Goal: Task Accomplishment & Management: Manage account settings

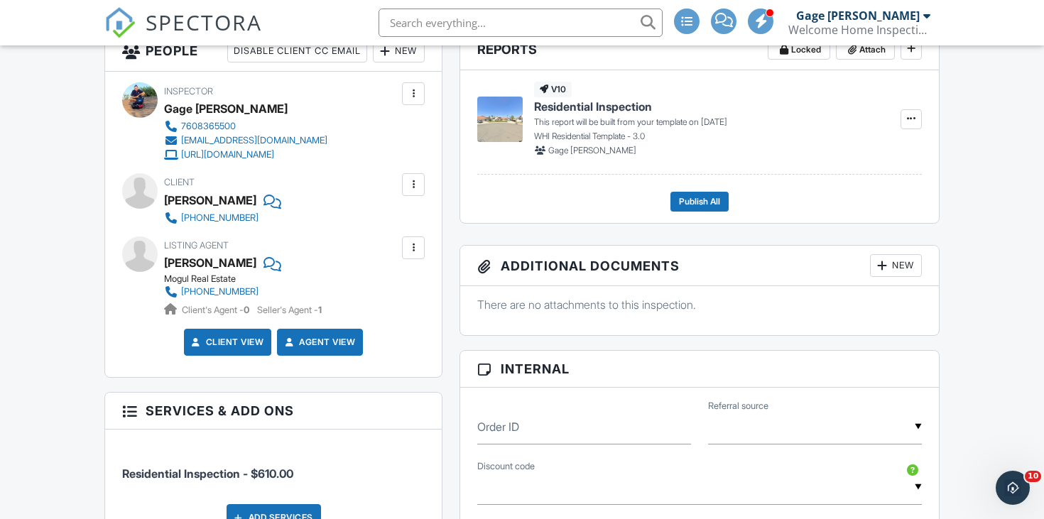
scroll to position [528, 0]
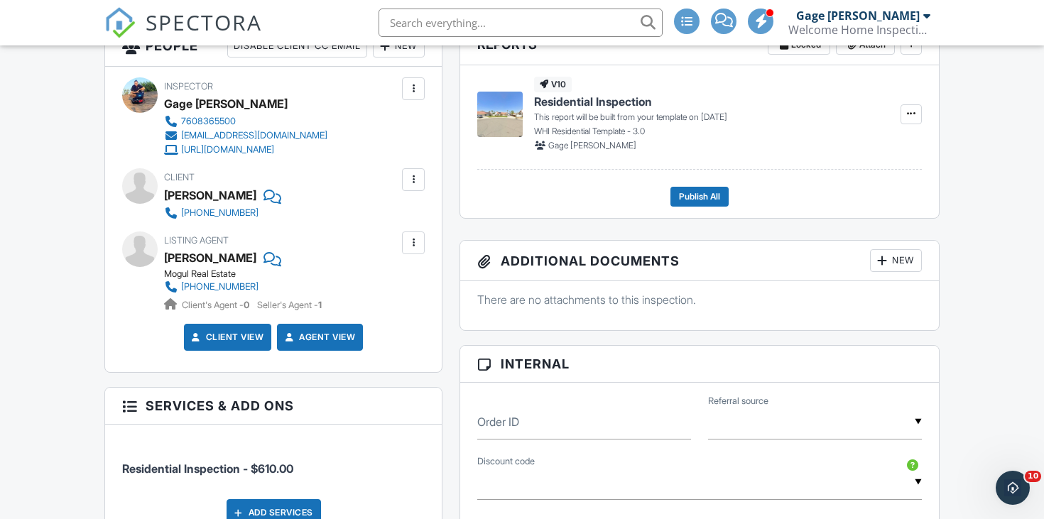
click at [417, 191] on div at bounding box center [413, 179] width 23 height 23
click at [410, 222] on li "Edit" at bounding box center [380, 223] width 72 height 36
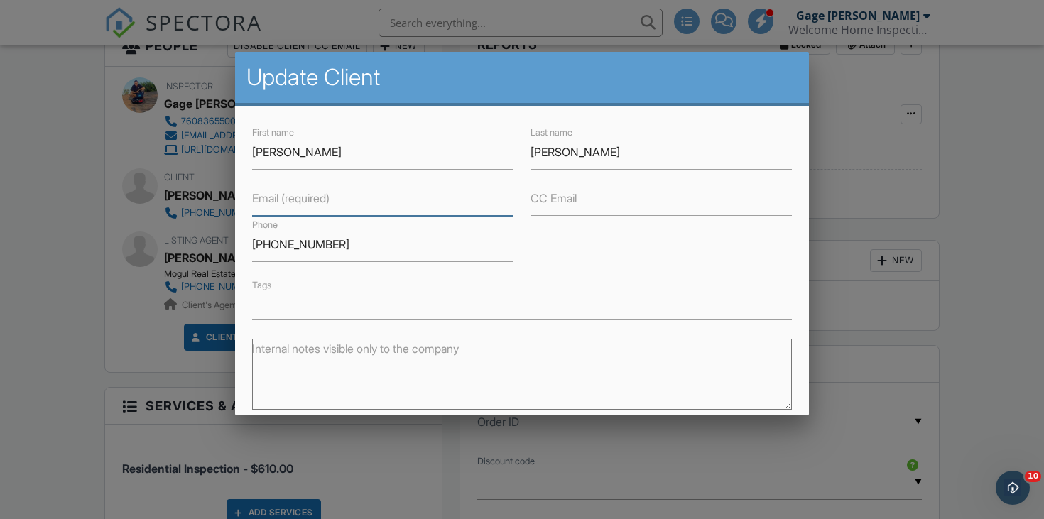
click at [395, 201] on input "Email (required)" at bounding box center [382, 198] width 261 height 35
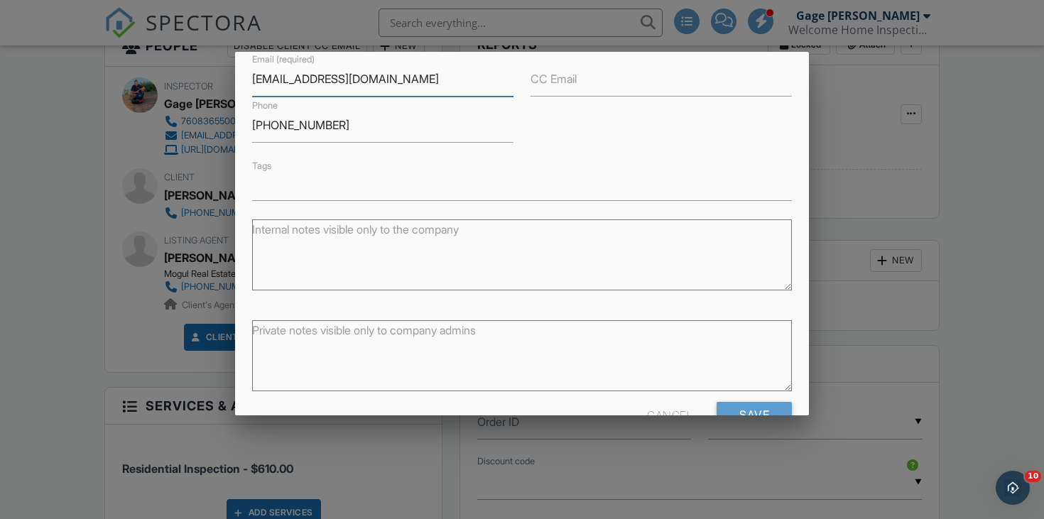
scroll to position [160, 0]
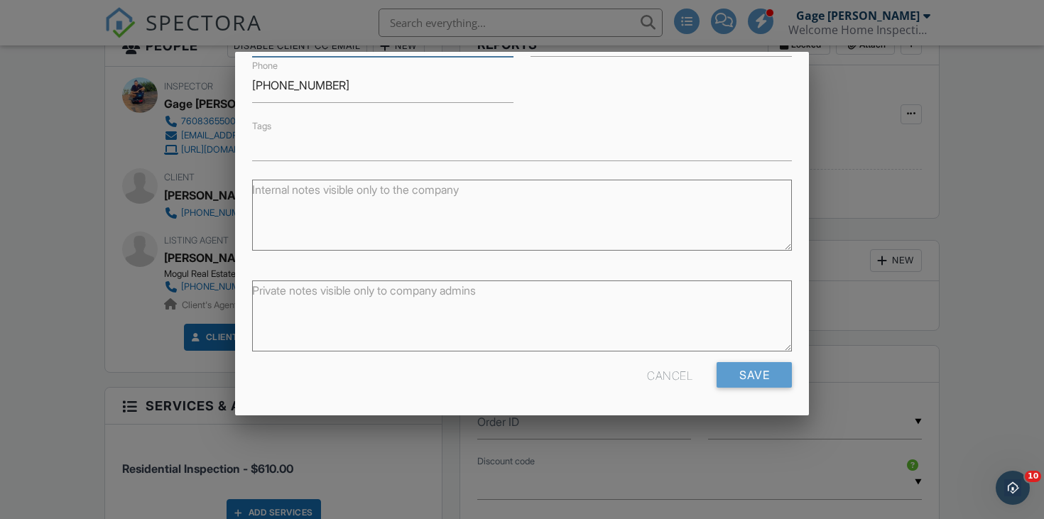
type input "[EMAIL_ADDRESS][DOMAIN_NAME]"
click at [765, 361] on div "Private notes visible only to company admins" at bounding box center [522, 317] width 540 height 89
click at [762, 371] on input "Save" at bounding box center [753, 375] width 75 height 26
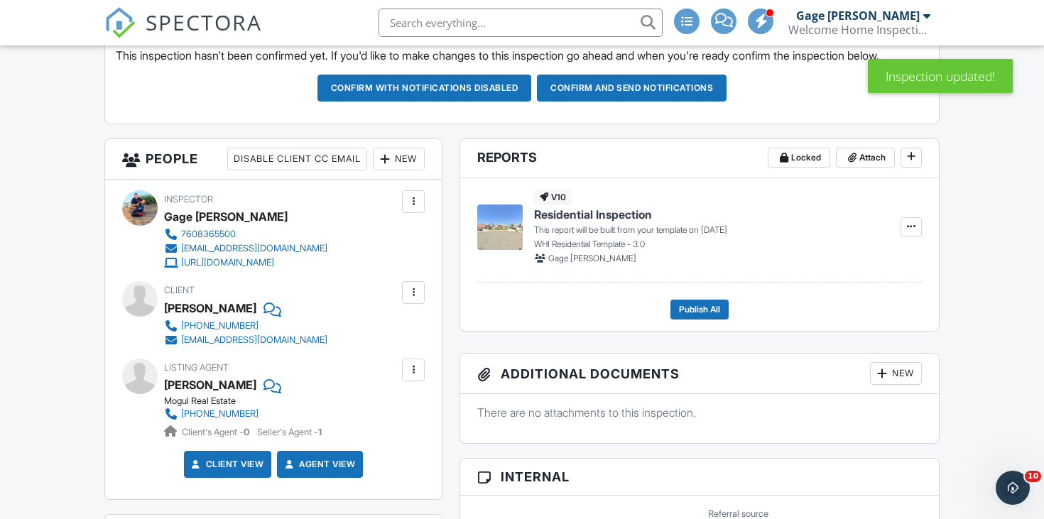
scroll to position [424, 0]
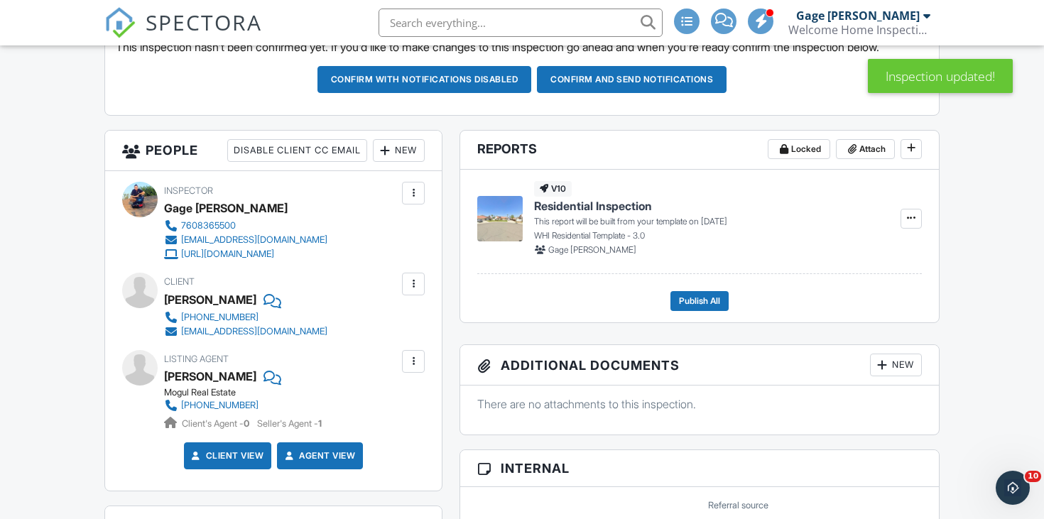
click at [382, 158] on div at bounding box center [385, 150] width 14 height 14
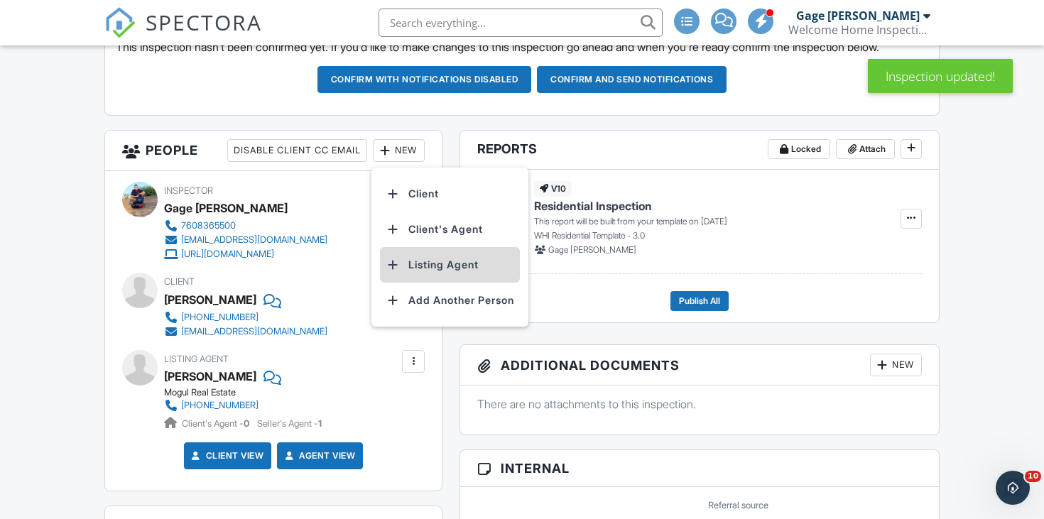
click at [398, 272] on div at bounding box center [393, 265] width 14 height 14
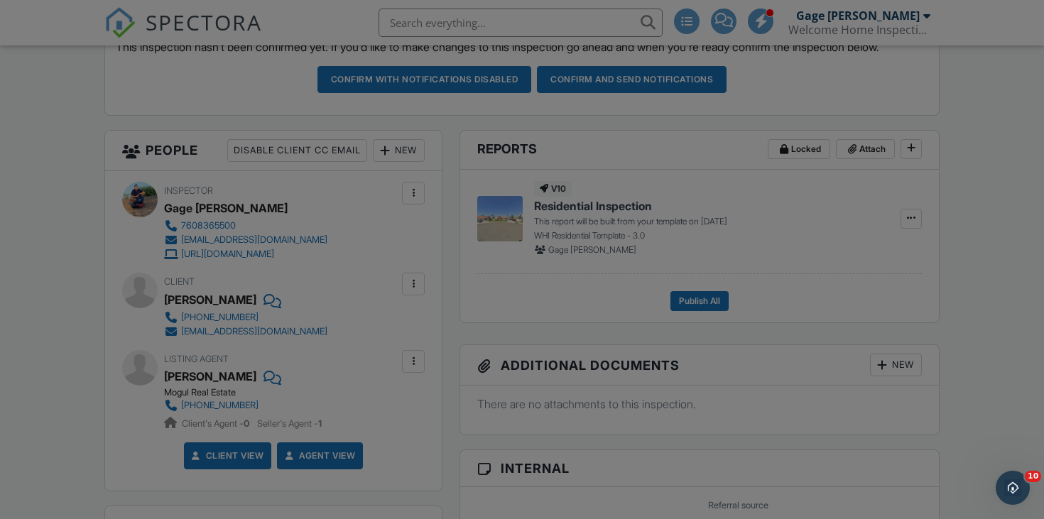
click at [43, 321] on div at bounding box center [522, 253] width 1044 height 649
click at [56, 172] on div at bounding box center [522, 253] width 1044 height 649
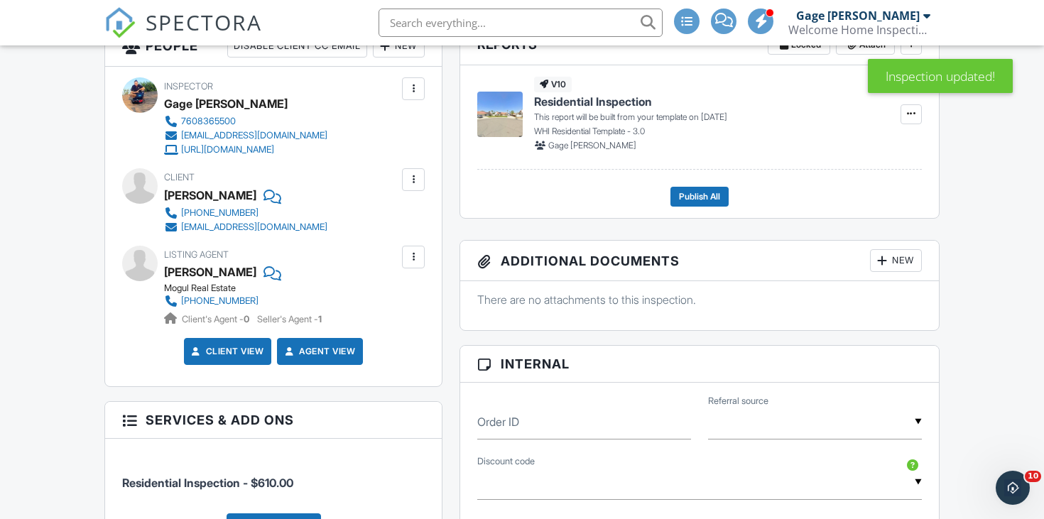
click at [400, 58] on div "New" at bounding box center [399, 46] width 52 height 23
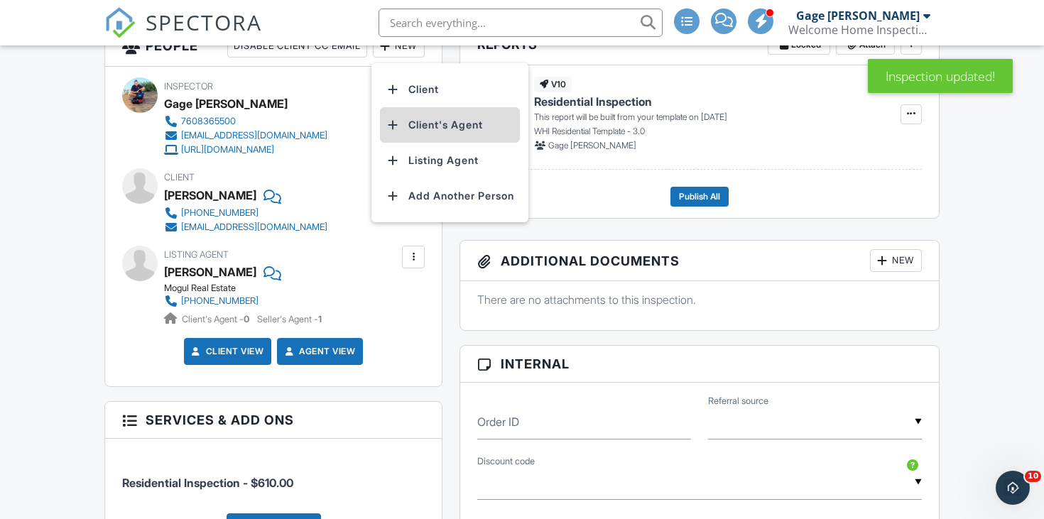
click at [425, 143] on li "Client's Agent" at bounding box center [450, 125] width 140 height 36
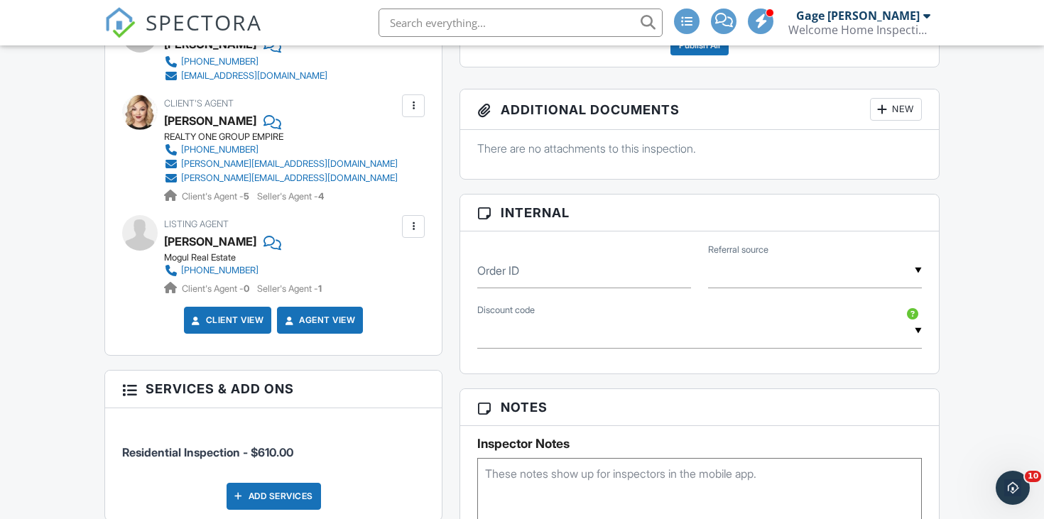
scroll to position [753, 0]
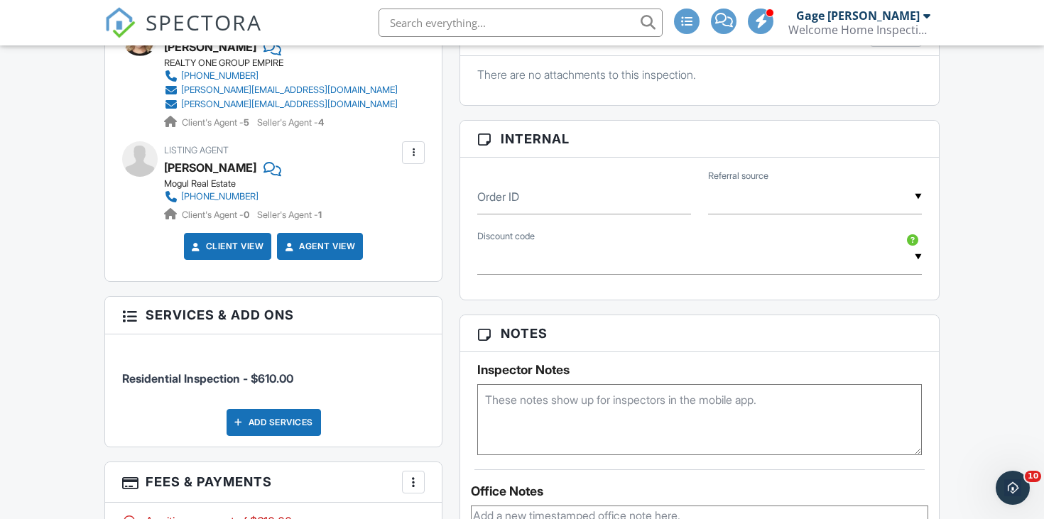
click at [874, 214] on div "▼ Agent Referral Google Yelp Facebook Return Client Return Realtor Other Inspec…" at bounding box center [815, 197] width 214 height 35
click at [796, 453] on span "Return Realtor" at bounding box center [771, 448] width 98 height 36
type input "Return Realtor"
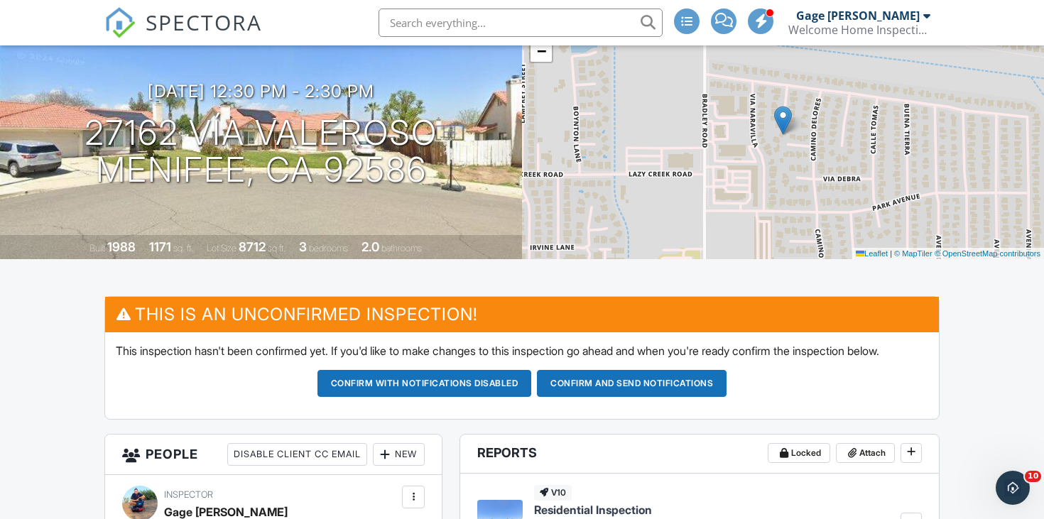
scroll to position [153, 0]
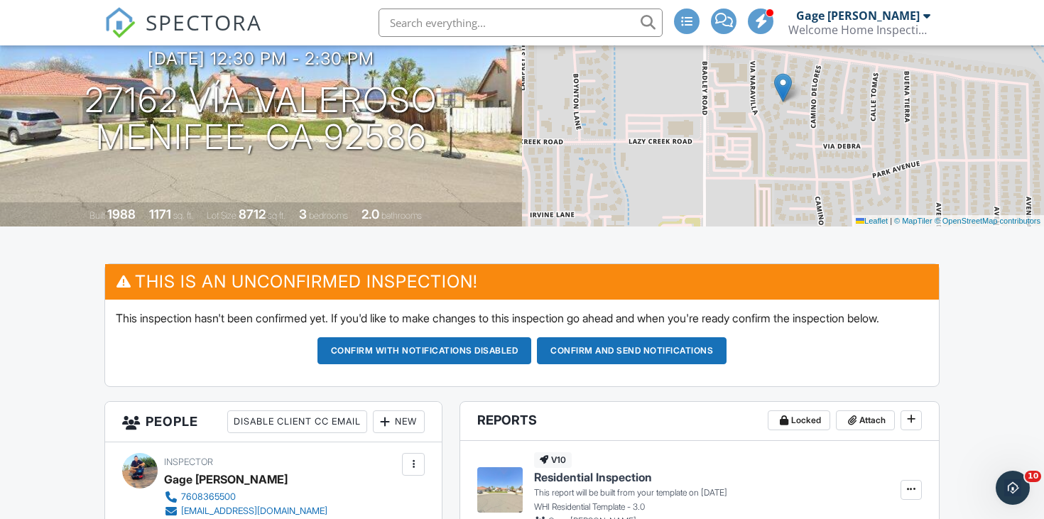
click at [582, 364] on button "Confirm and send notifications" at bounding box center [632, 350] width 190 height 27
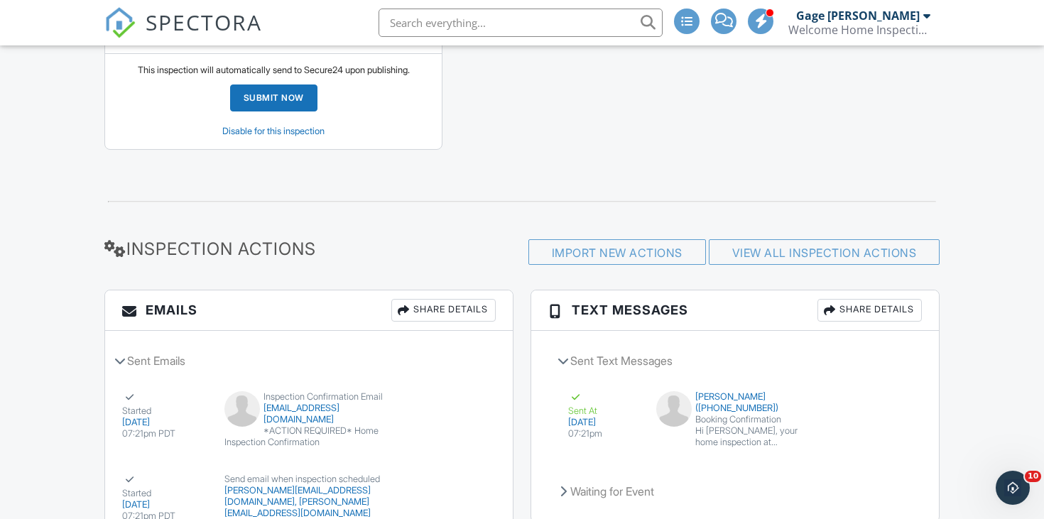
scroll to position [1548, 0]
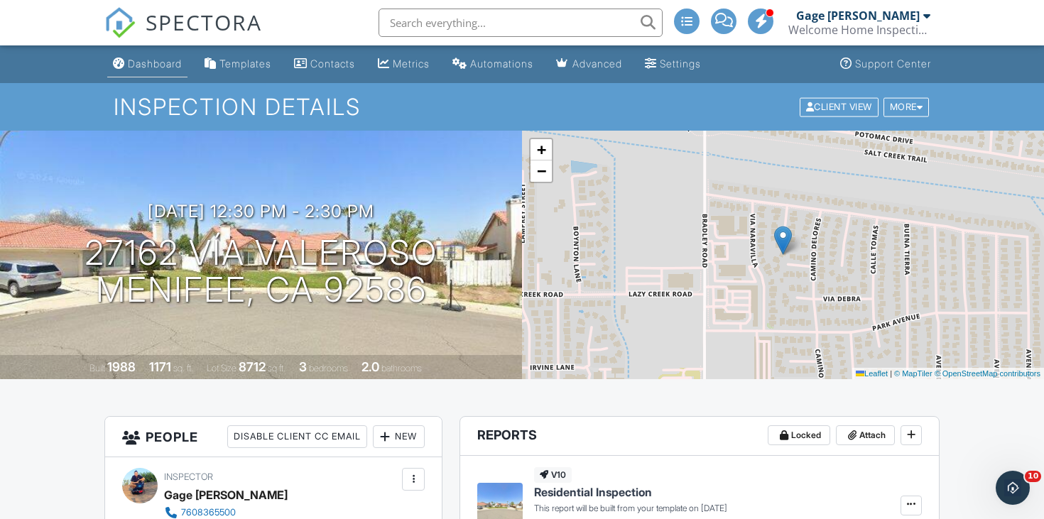
click at [136, 62] on div "Dashboard" at bounding box center [155, 64] width 54 height 12
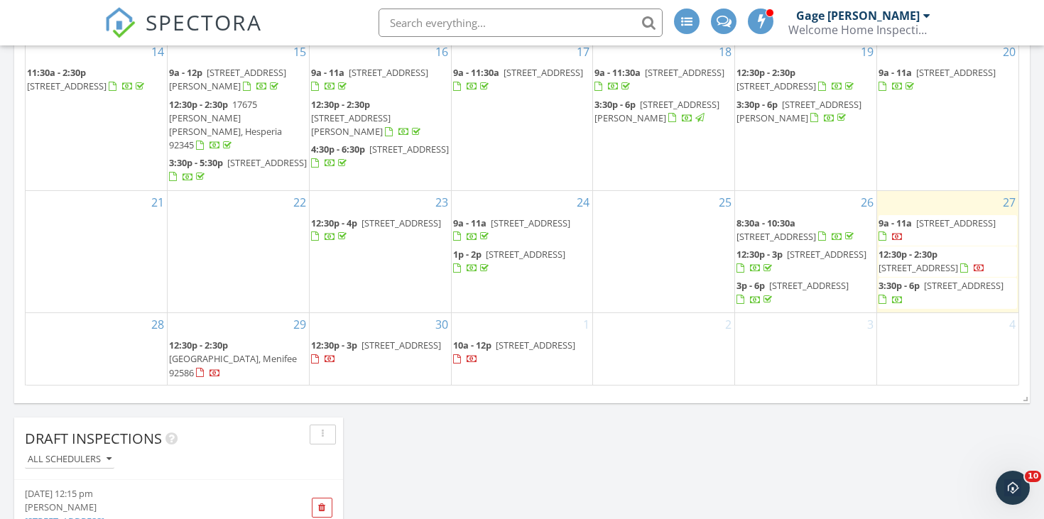
scroll to position [926, 0]
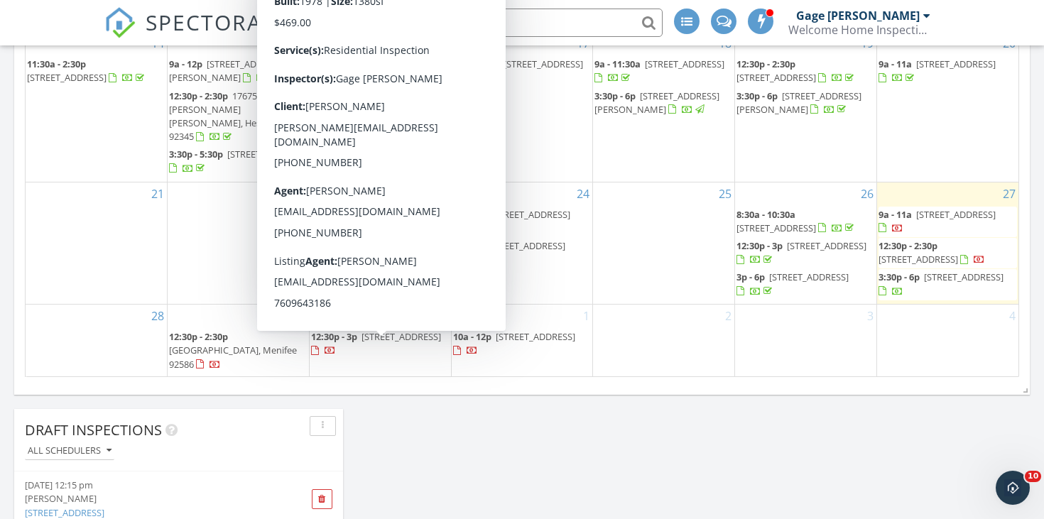
click at [386, 356] on span "12:30p - 3p 17911 Juniper St, Hesperia 92345" at bounding box center [380, 344] width 138 height 28
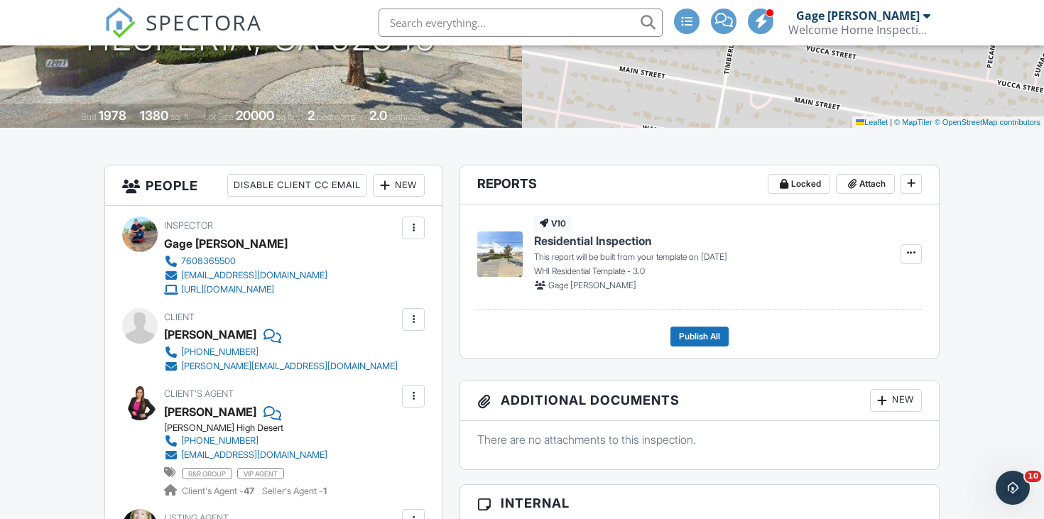
scroll to position [302, 0]
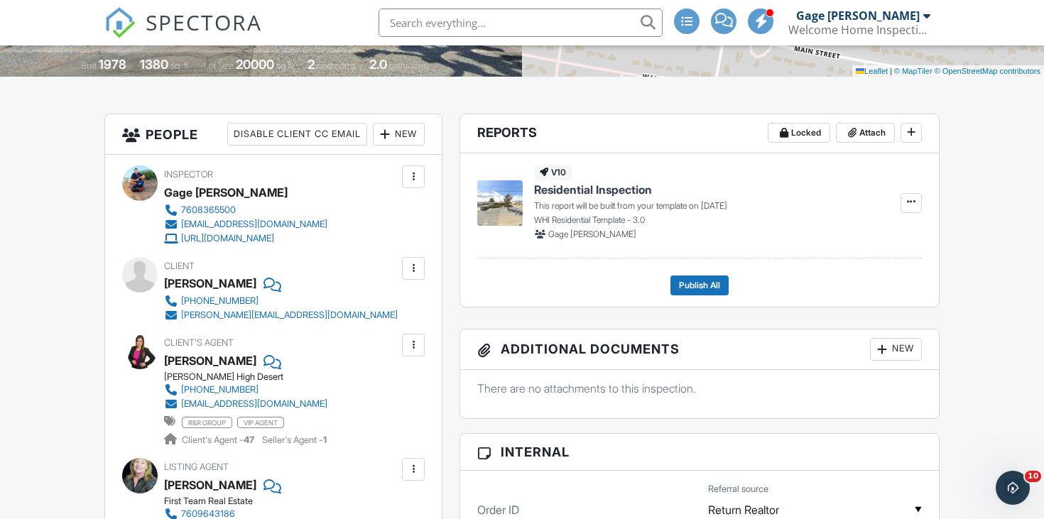
click at [417, 275] on div at bounding box center [413, 268] width 23 height 23
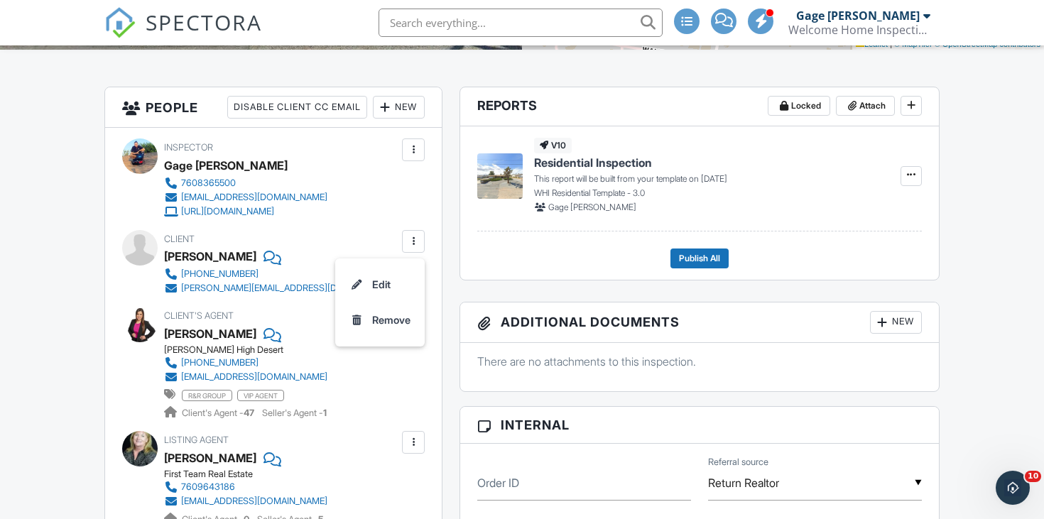
scroll to position [331, 0]
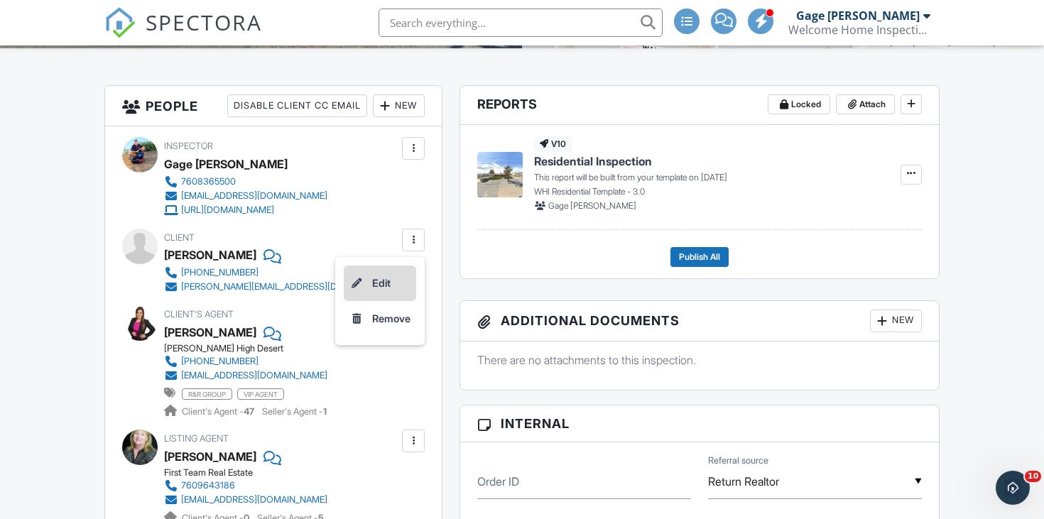
click at [377, 283] on li "Edit" at bounding box center [380, 284] width 72 height 36
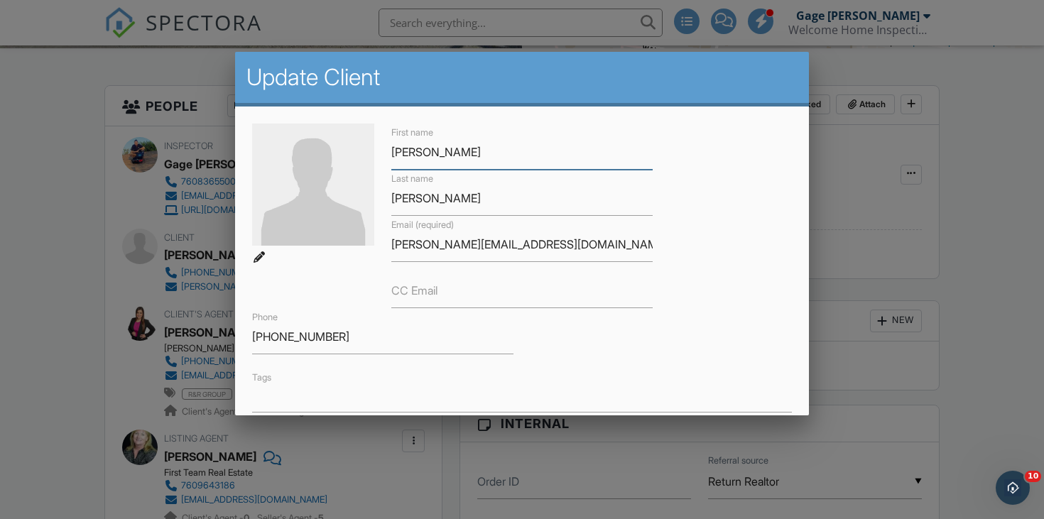
type input "Richard"
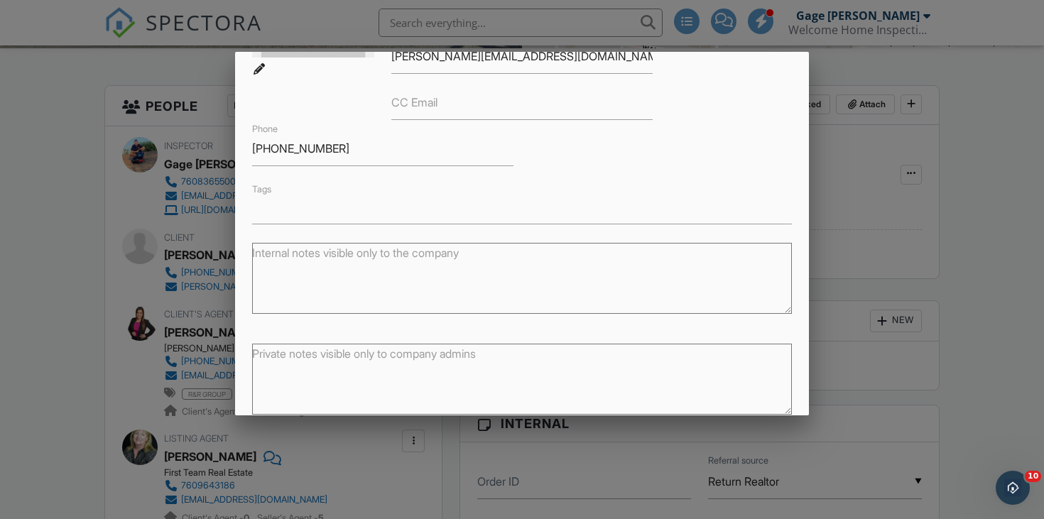
scroll to position [252, 0]
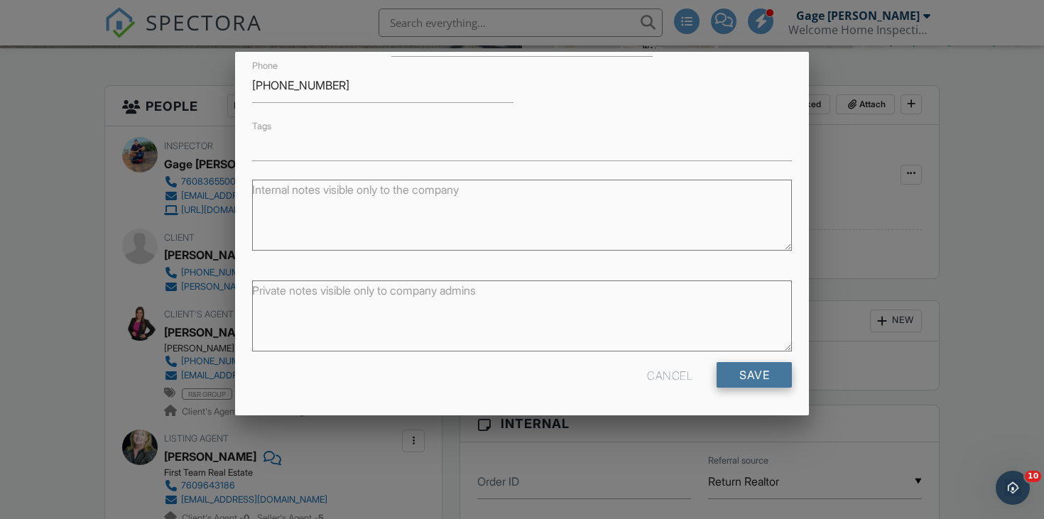
type input "Salazar"
click at [746, 363] on input "Save" at bounding box center [753, 375] width 75 height 26
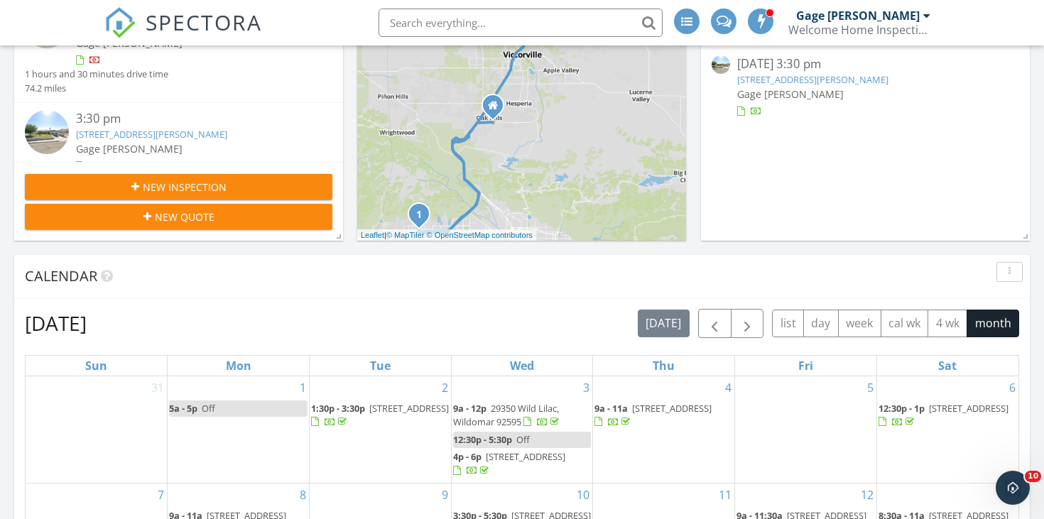
scroll to position [329, 0]
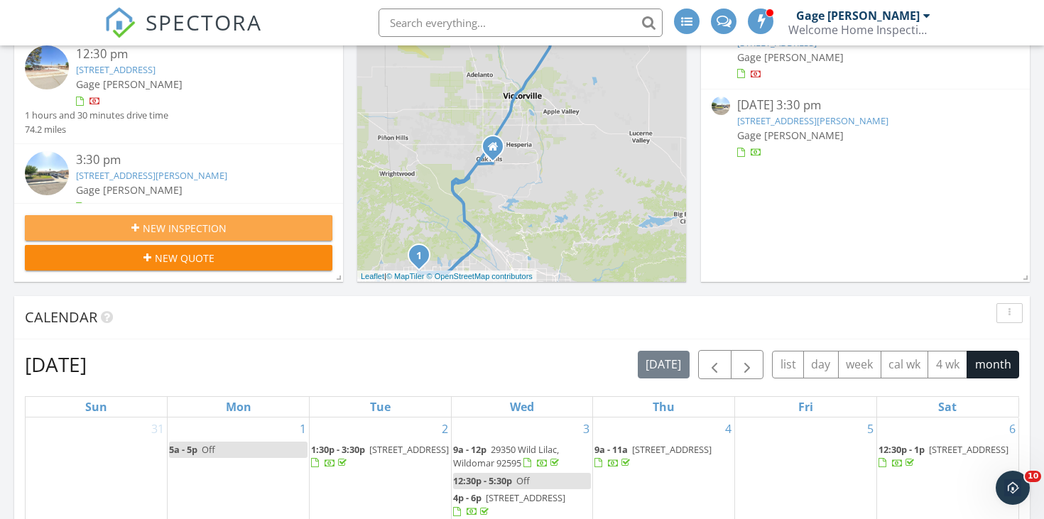
click at [287, 230] on div "New Inspection" at bounding box center [178, 228] width 285 height 15
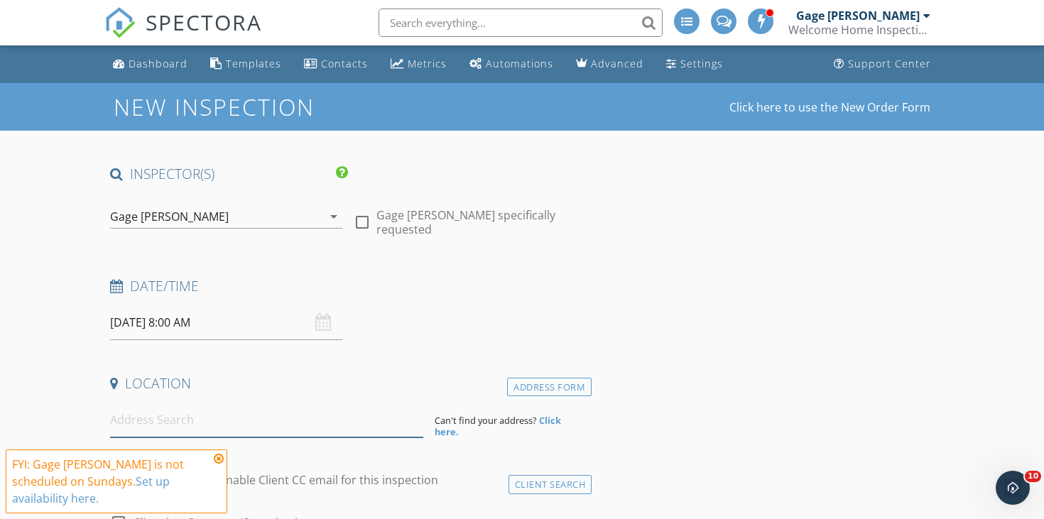
click at [194, 432] on input at bounding box center [266, 420] width 313 height 35
paste input "1330 Astral Dr, Bars"
type input "1330 Astral Dr, Barstow, CA, USA"
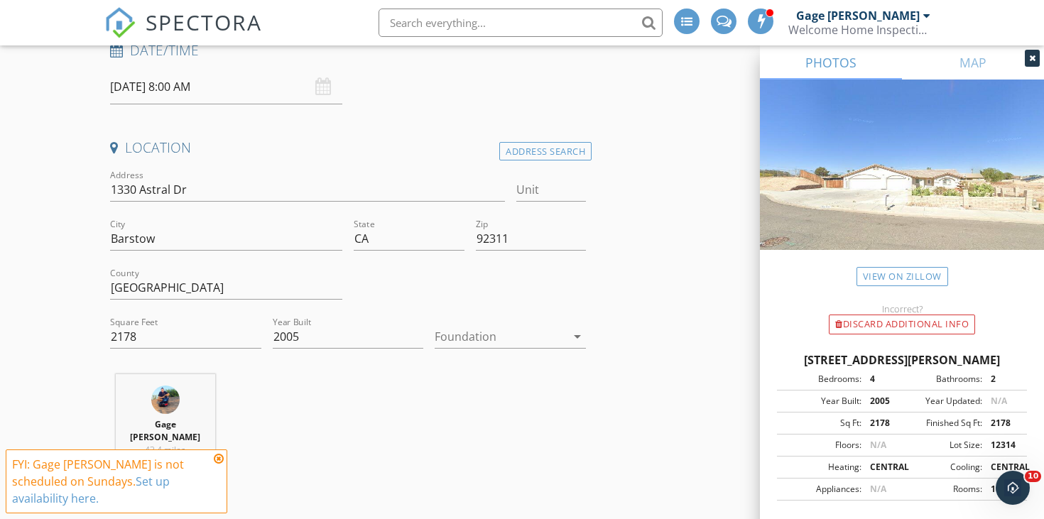
scroll to position [273, 0]
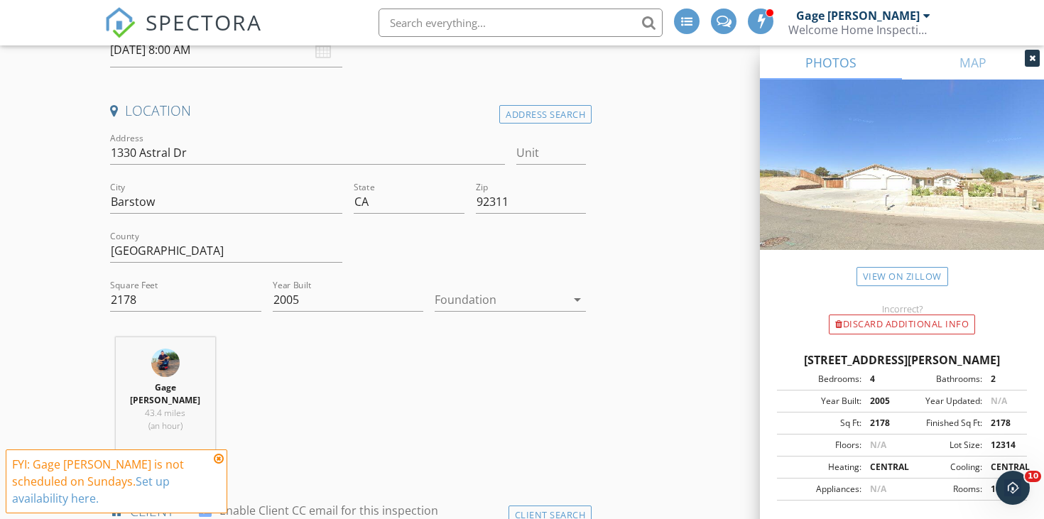
click at [219, 464] on icon at bounding box center [219, 458] width 10 height 11
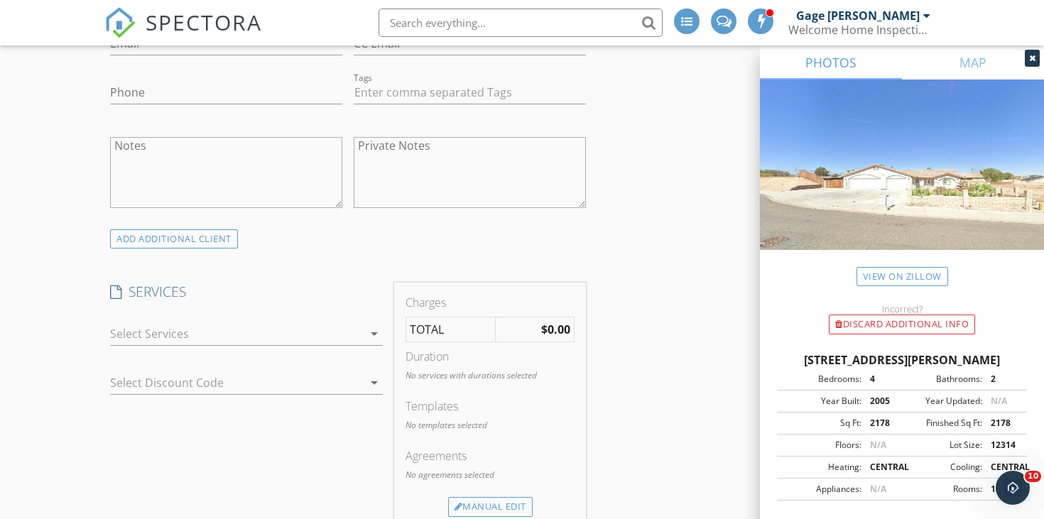
scroll to position [982, 0]
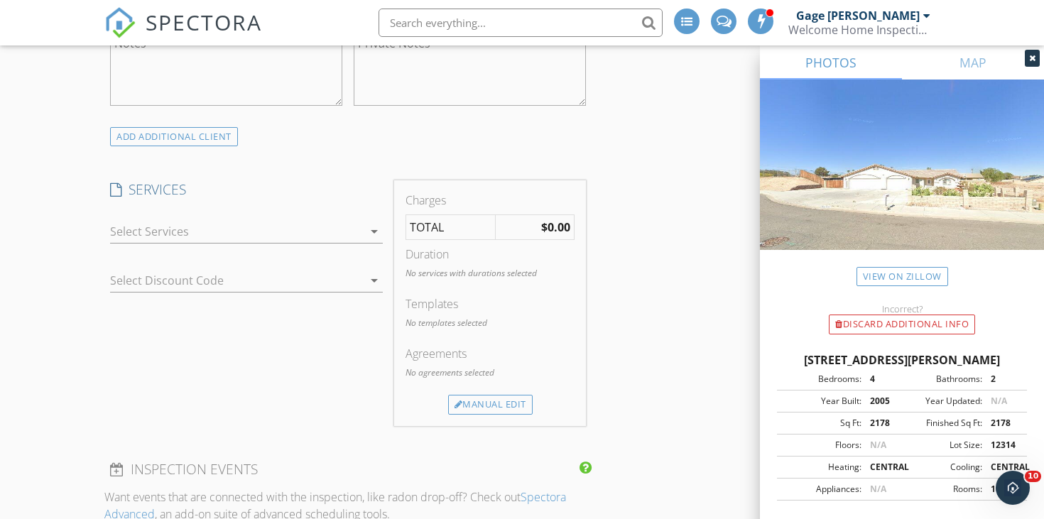
click at [307, 220] on div at bounding box center [236, 231] width 253 height 23
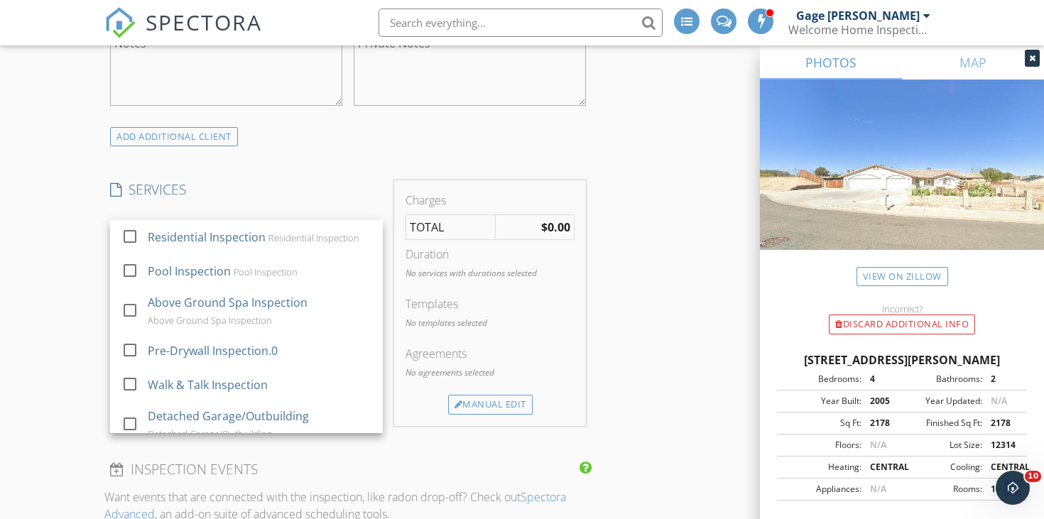
click at [307, 223] on div "Residential Inspection Residential Inspection" at bounding box center [260, 237] width 224 height 28
checkbox input "true"
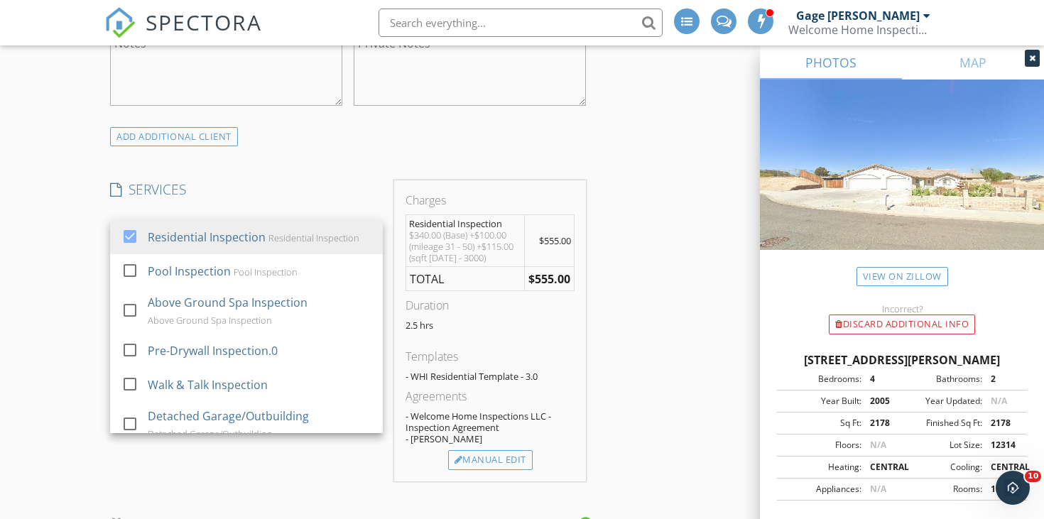
click at [328, 129] on div "ADD ADDITIONAL client" at bounding box center [347, 136] width 487 height 19
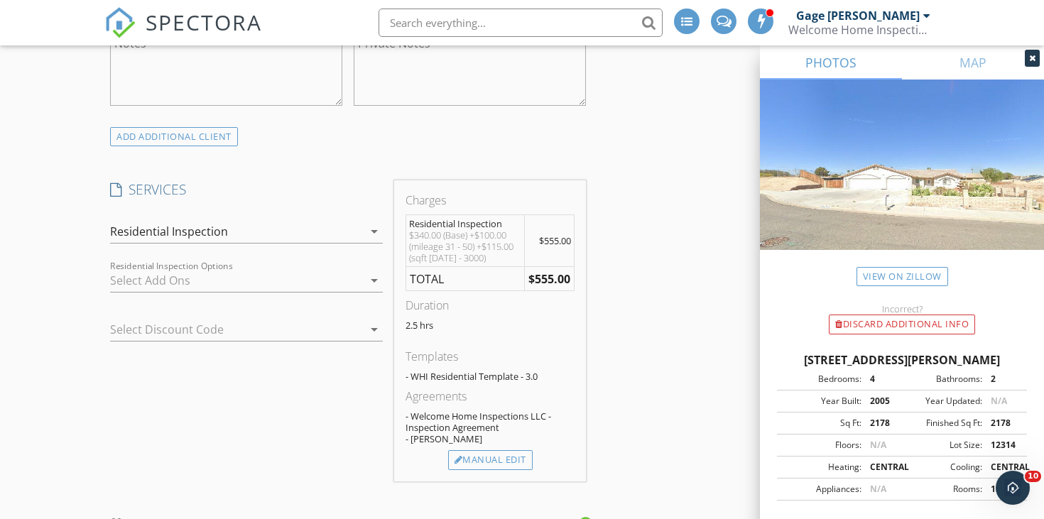
click at [313, 269] on div at bounding box center [236, 280] width 253 height 23
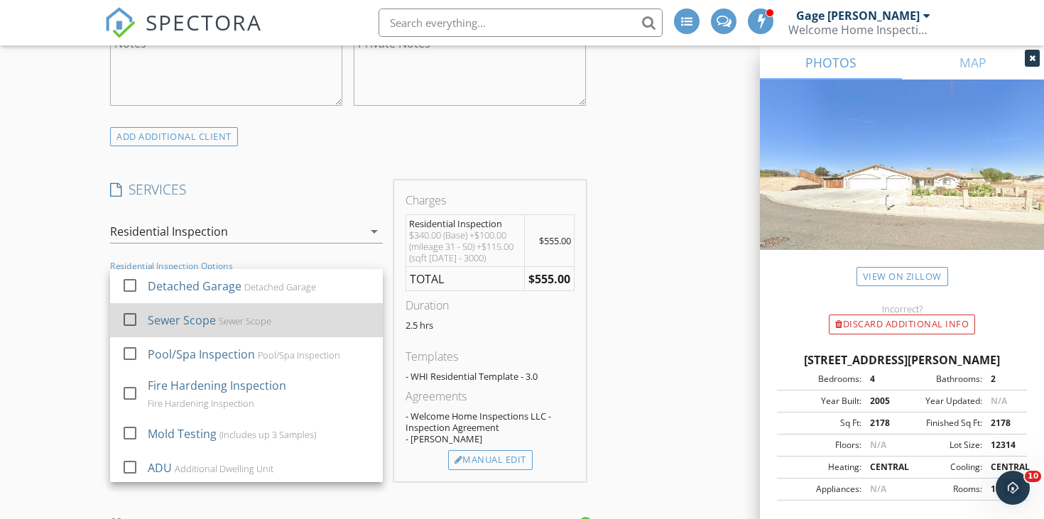
click at [294, 323] on div "check_box_outline_blank Sewer Scope Sewer Scope" at bounding box center [246, 321] width 250 height 32
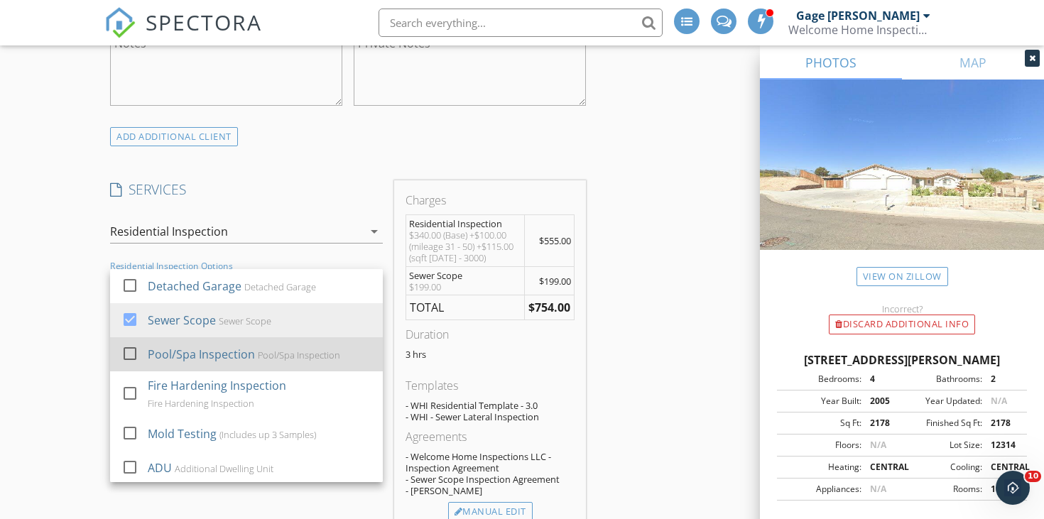
click at [296, 349] on div "Pool/Spa Inspection" at bounding box center [299, 354] width 82 height 11
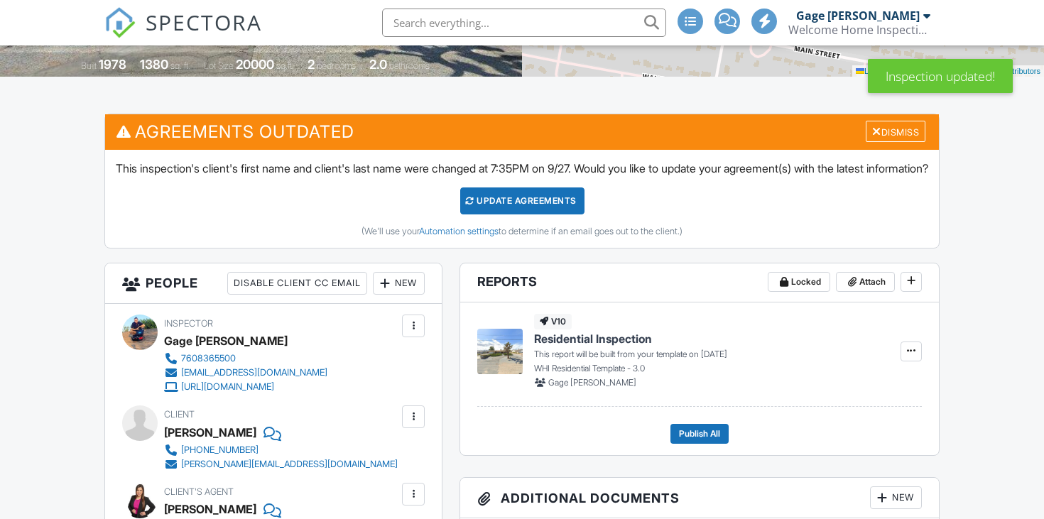
scroll to position [304, 0]
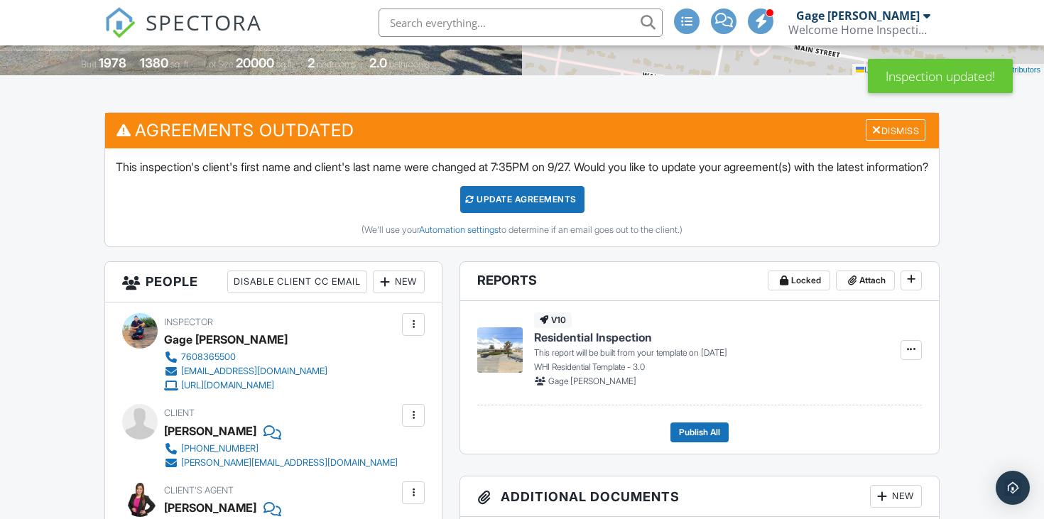
click at [403, 293] on div "New" at bounding box center [399, 282] width 52 height 23
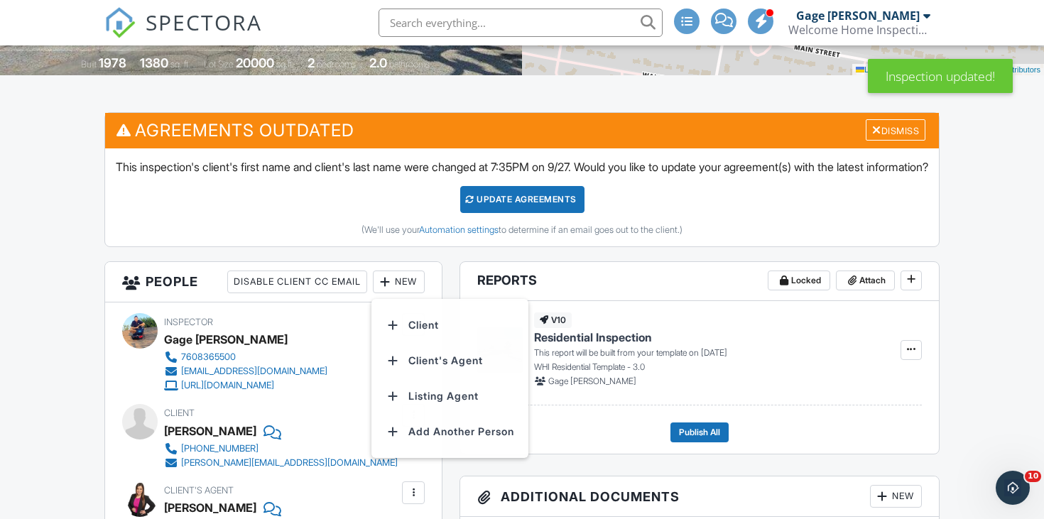
scroll to position [0, 0]
click at [413, 334] on li "Client" at bounding box center [450, 325] width 140 height 36
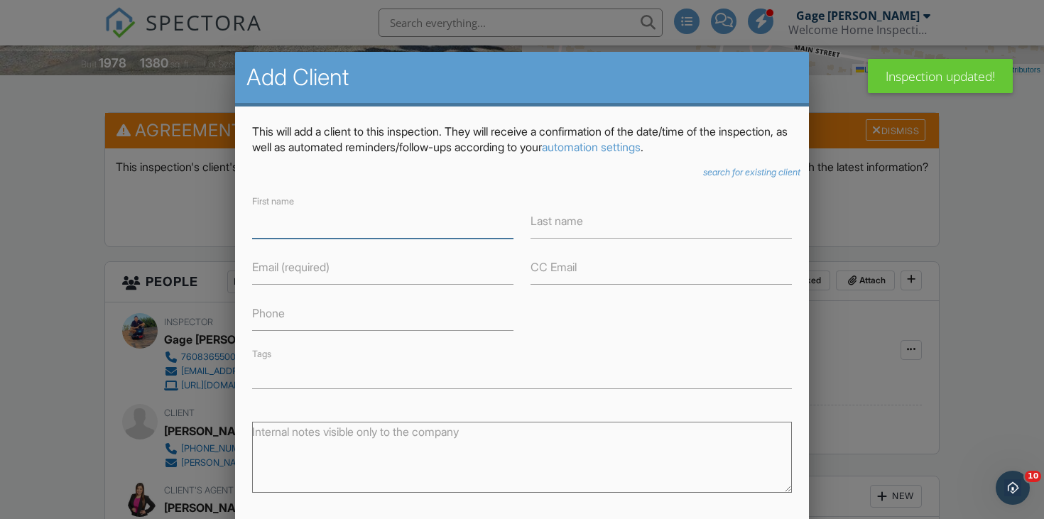
click at [394, 234] on input "First name" at bounding box center [382, 221] width 261 height 35
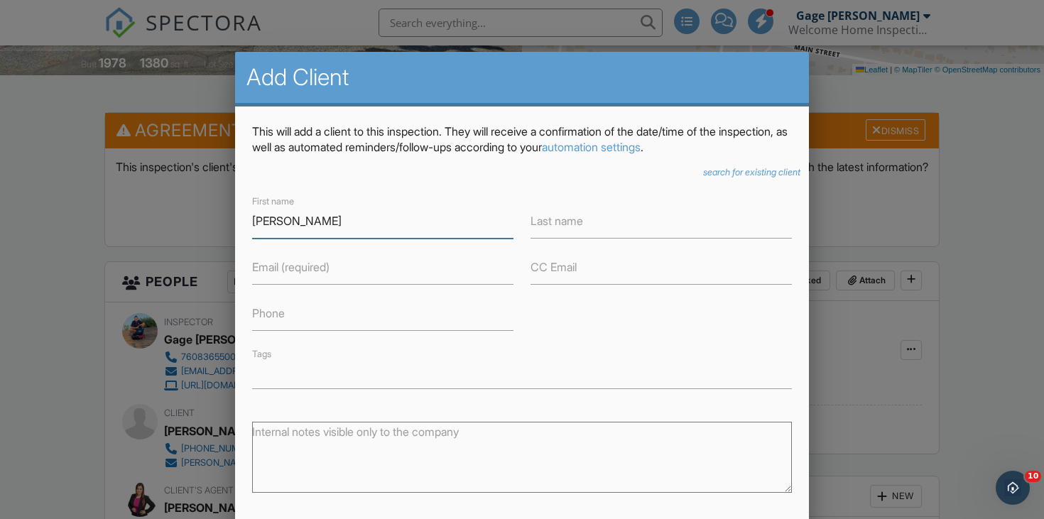
type input "[PERSON_NAME]"
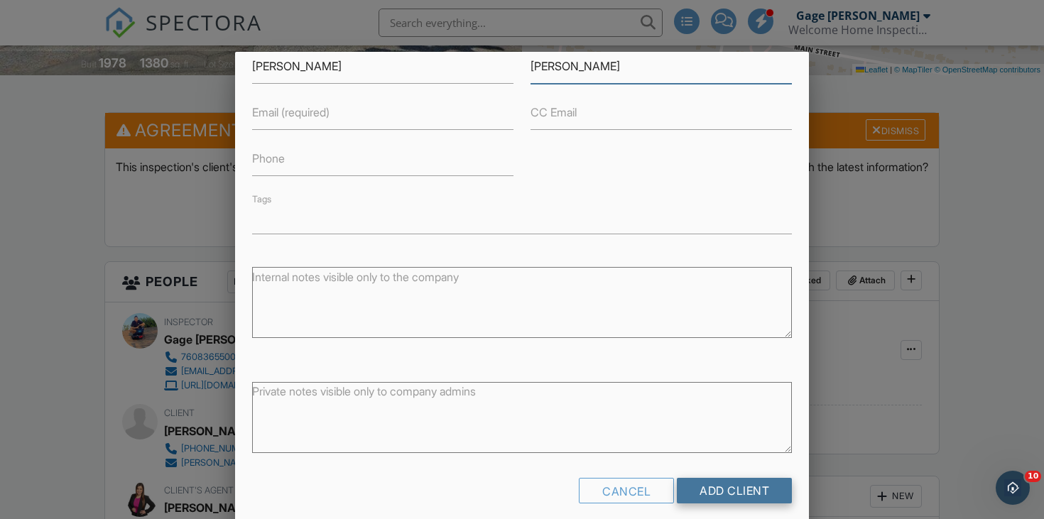
type input "[PERSON_NAME]"
click at [711, 484] on input "Add Client" at bounding box center [734, 491] width 115 height 26
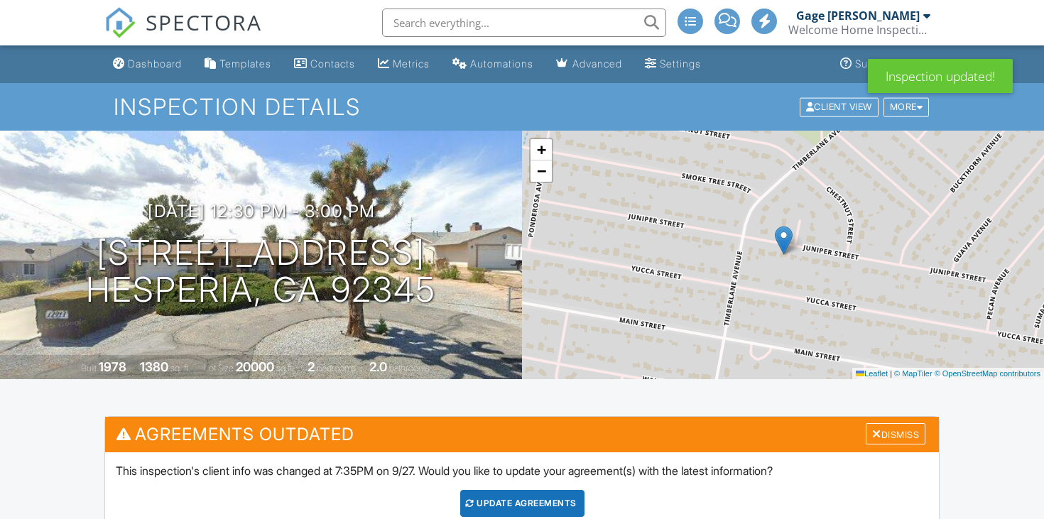
click at [523, 490] on div "Update Agreements" at bounding box center [522, 503] width 124 height 27
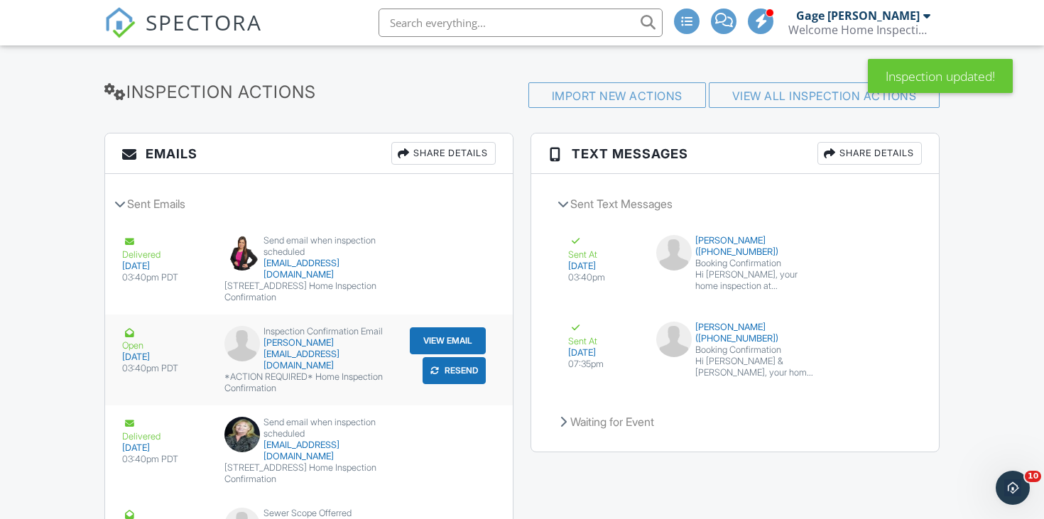
click at [438, 364] on div "submit" at bounding box center [434, 371] width 14 height 14
